Goal: Find specific page/section: Find specific page/section

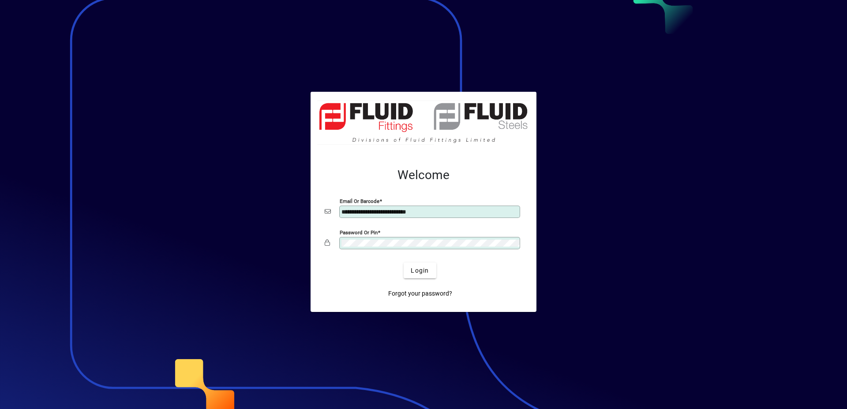
type input "**********"
click at [425, 270] on span "Login" at bounding box center [420, 270] width 18 height 9
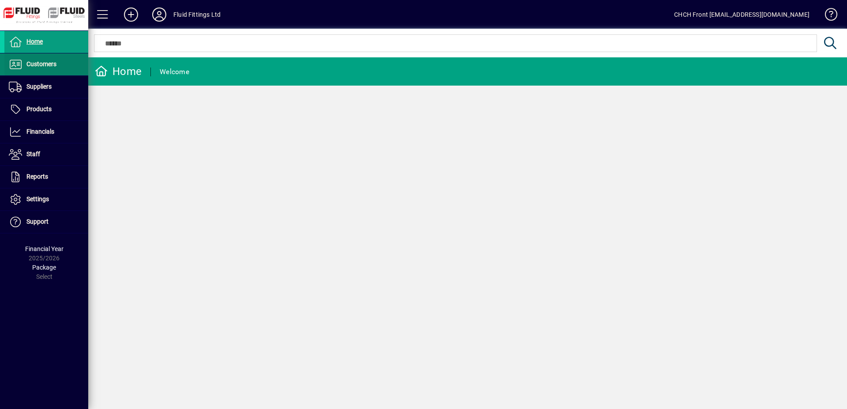
click at [73, 75] on span at bounding box center [46, 64] width 84 height 22
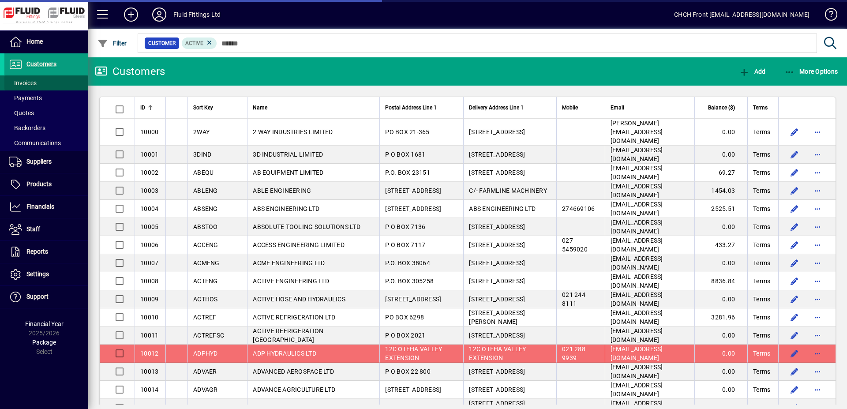
click at [61, 77] on span at bounding box center [46, 82] width 84 height 21
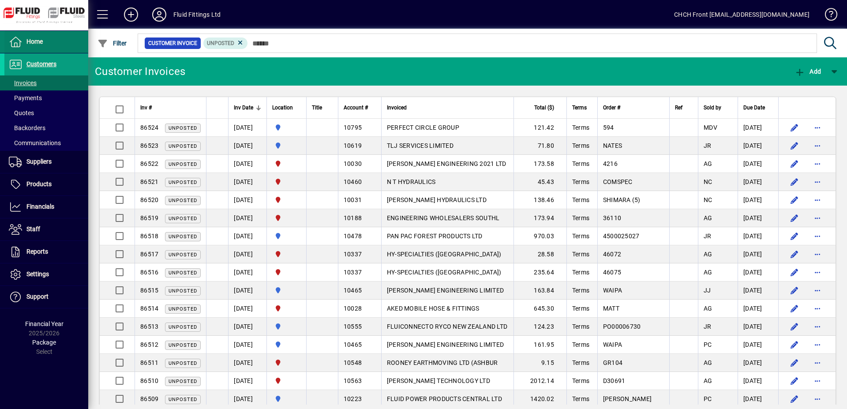
click at [79, 45] on span at bounding box center [46, 41] width 84 height 21
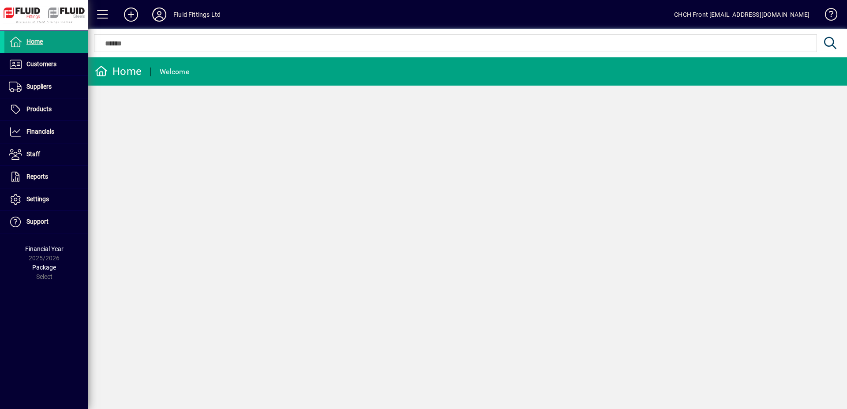
click at [374, 75] on mat-toolbar-row "Home Welcome" at bounding box center [467, 71] width 759 height 28
